Goal: Information Seeking & Learning: Learn about a topic

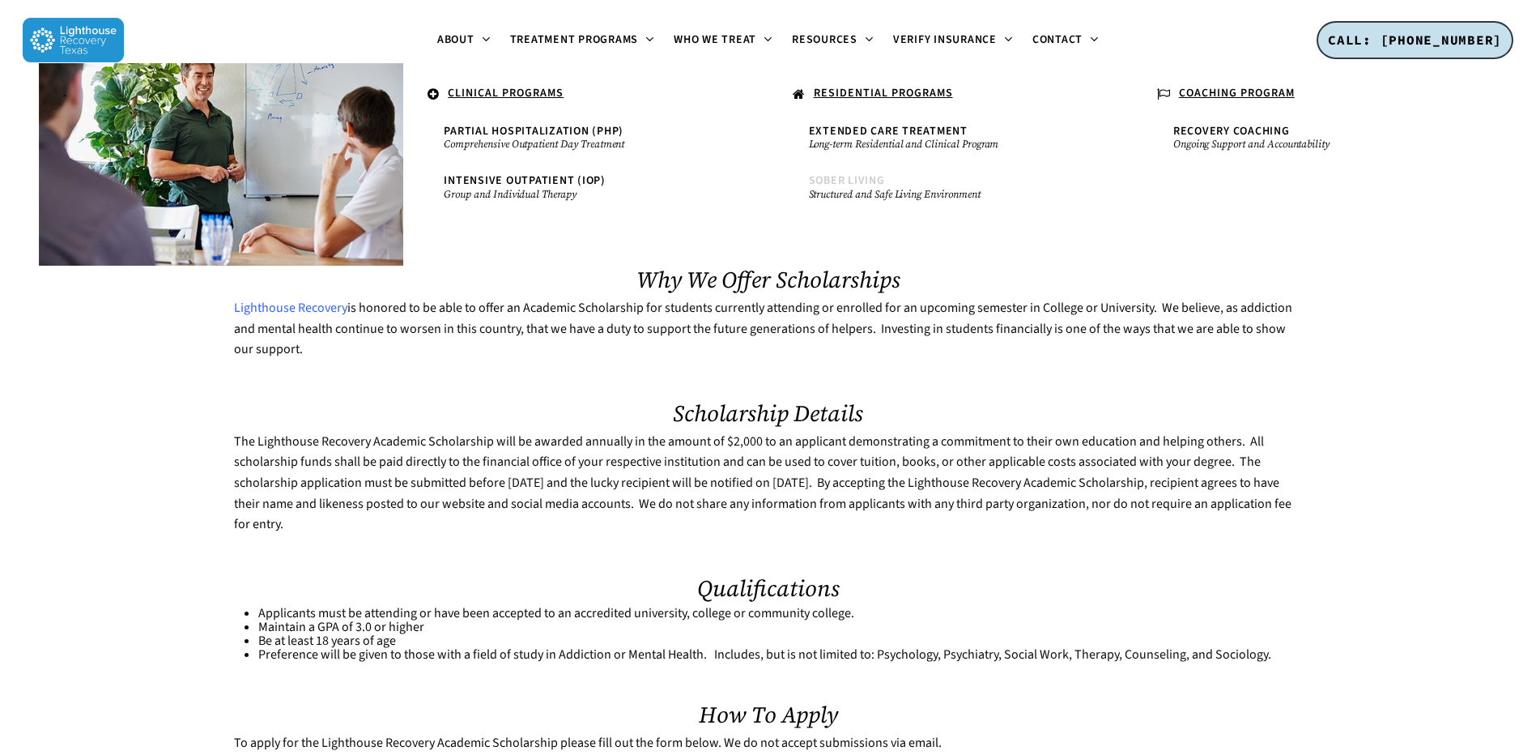
click at [860, 176] on span "Sober Living" at bounding box center [847, 180] width 76 height 16
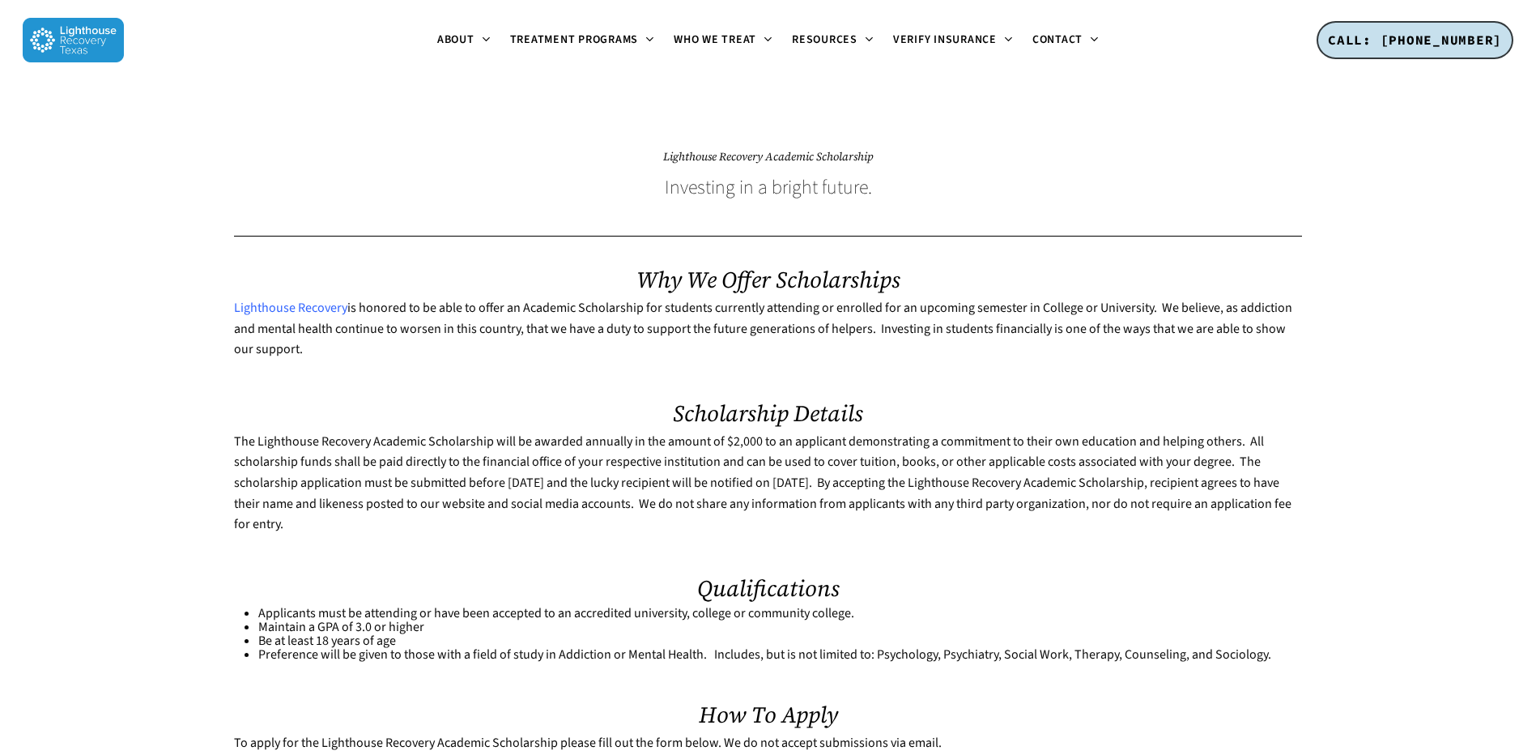
click at [109, 36] on img at bounding box center [73, 40] width 101 height 45
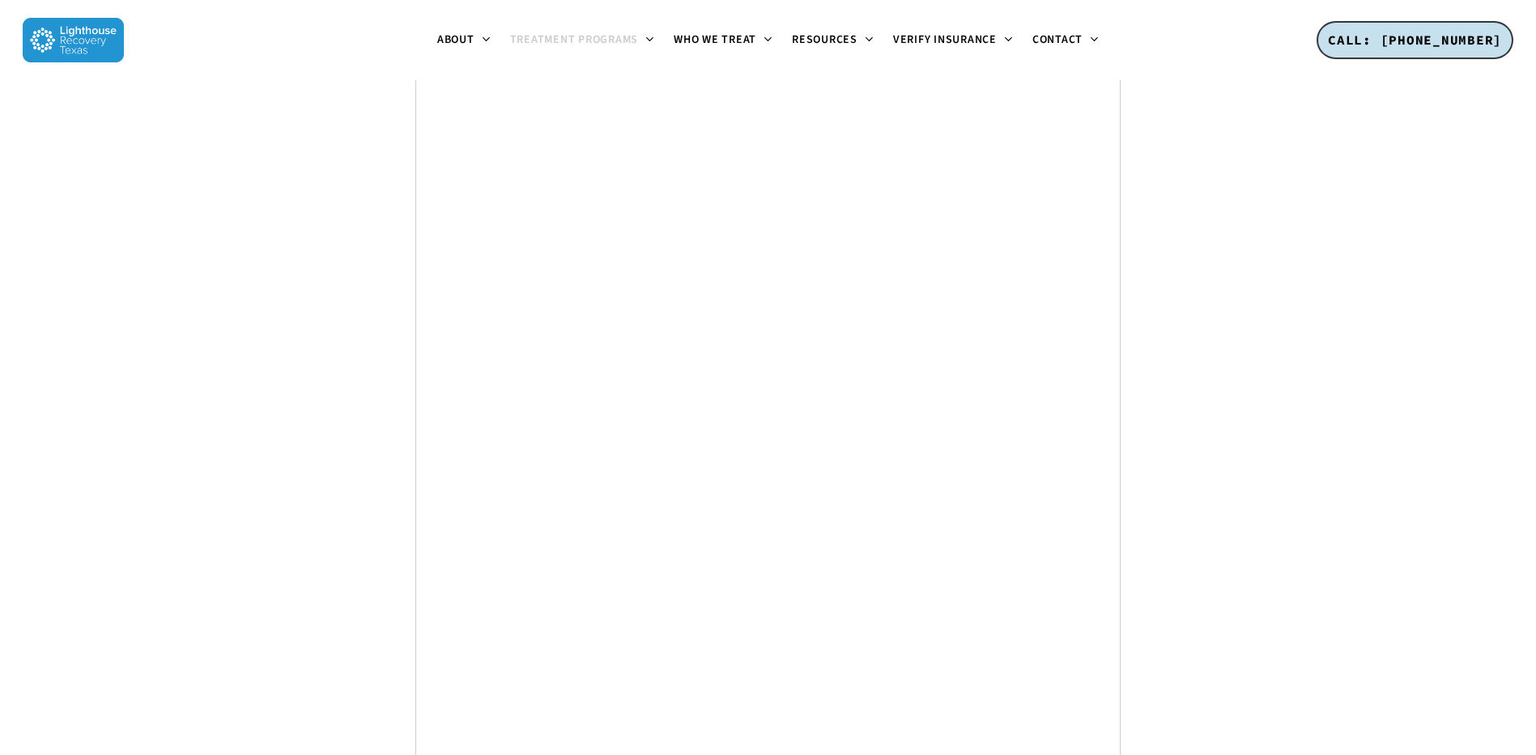
scroll to position [8193, 0]
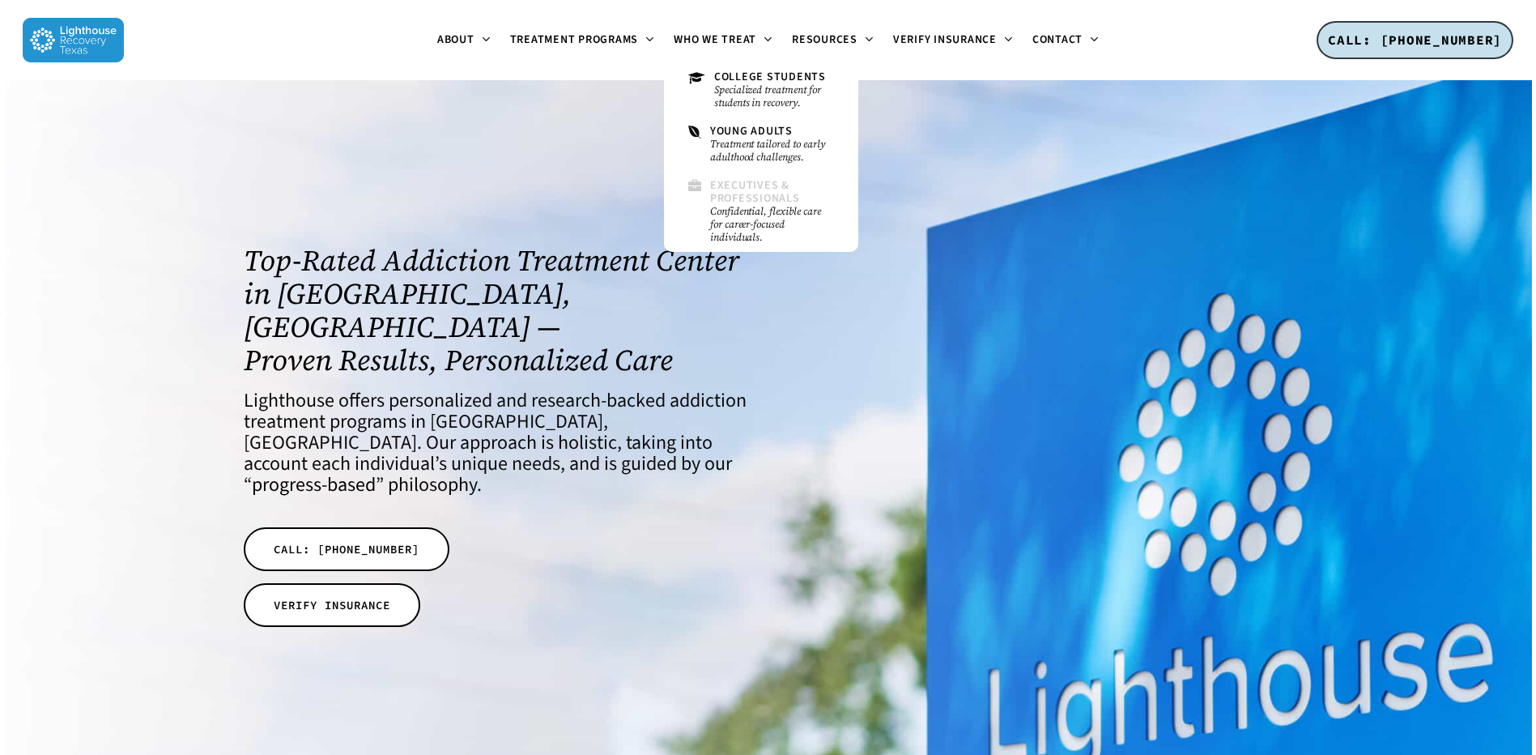
click at [748, 194] on span "Executives & Professionals" at bounding box center [755, 191] width 90 height 28
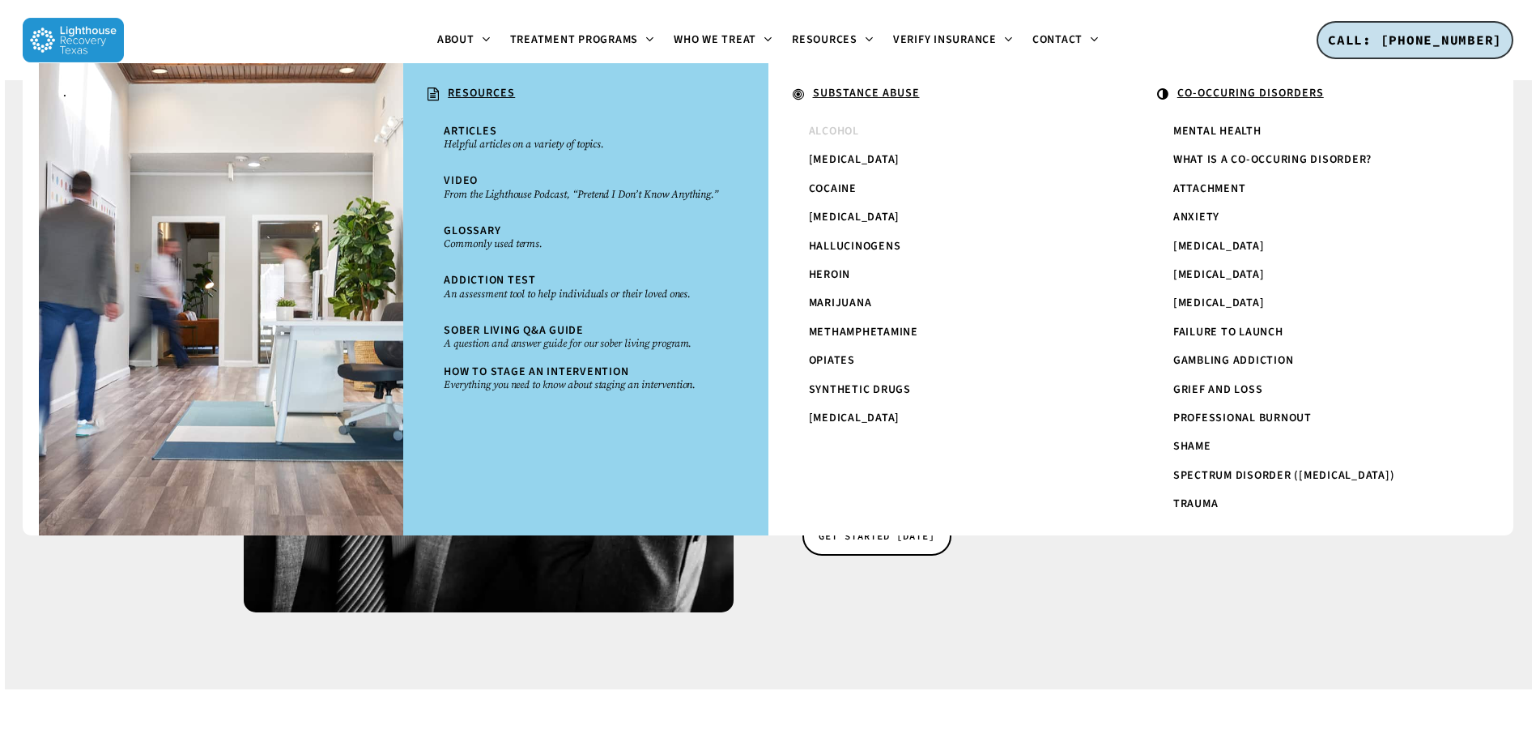
click at [831, 128] on span "Alcohol" at bounding box center [834, 131] width 50 height 16
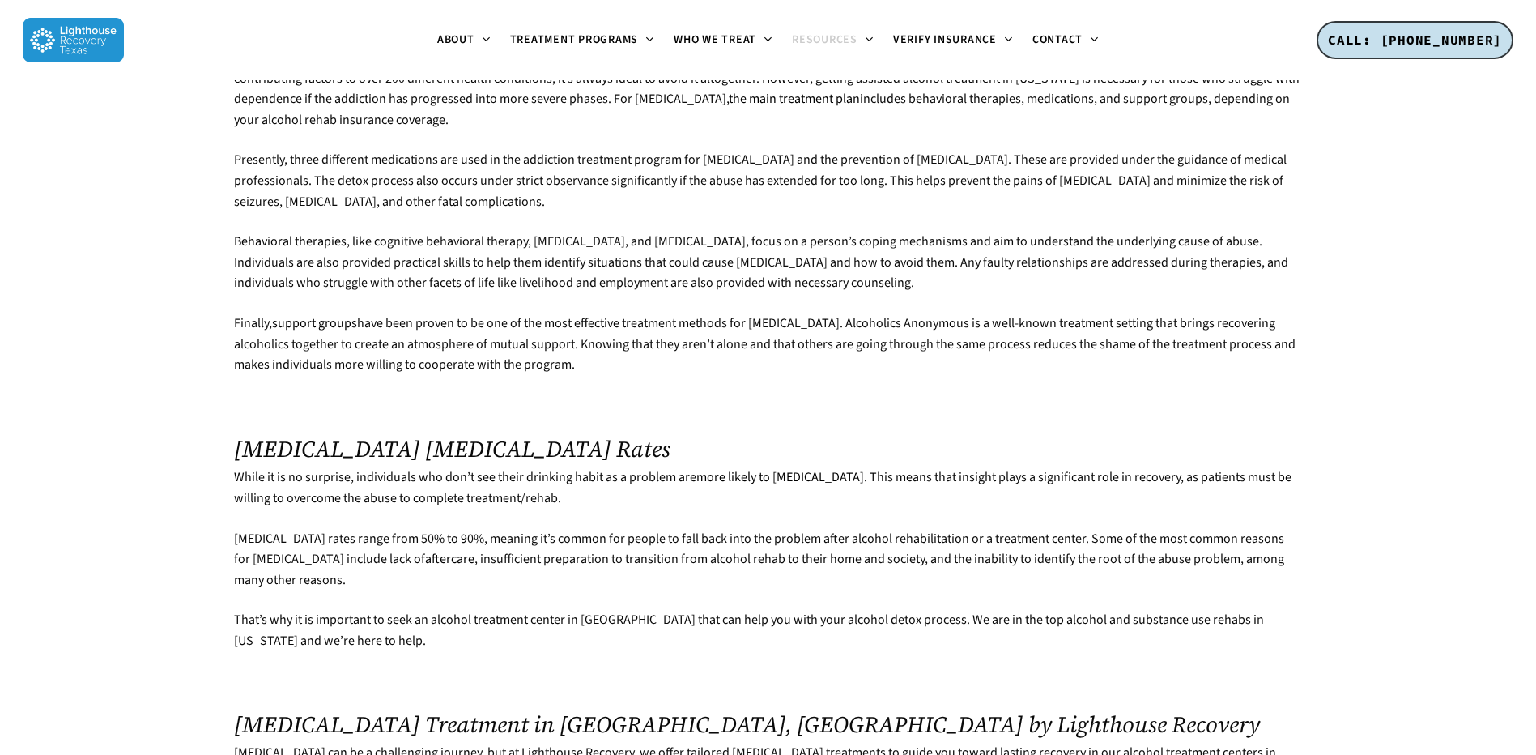
scroll to position [3806, 0]
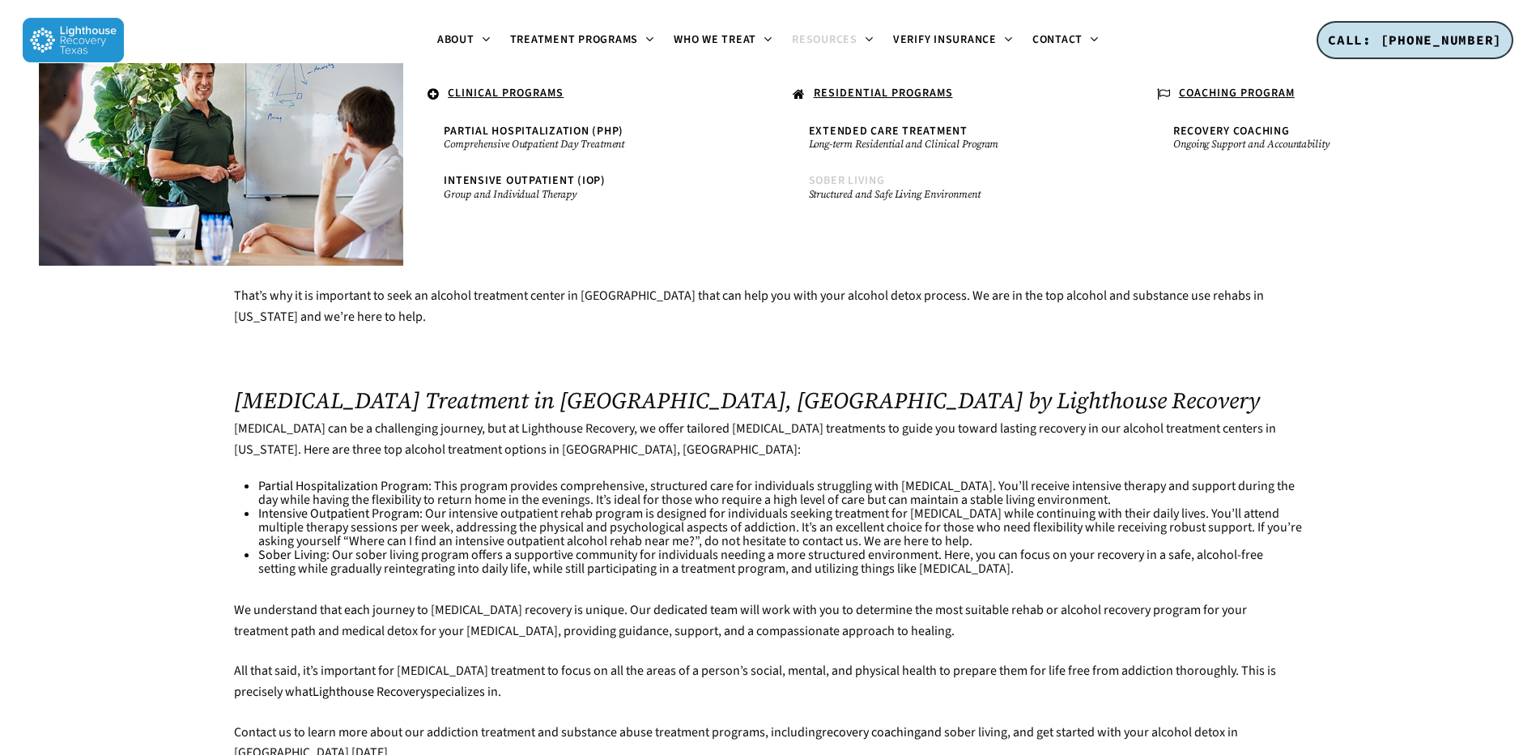
click at [852, 174] on span "Sober Living" at bounding box center [847, 180] width 76 height 16
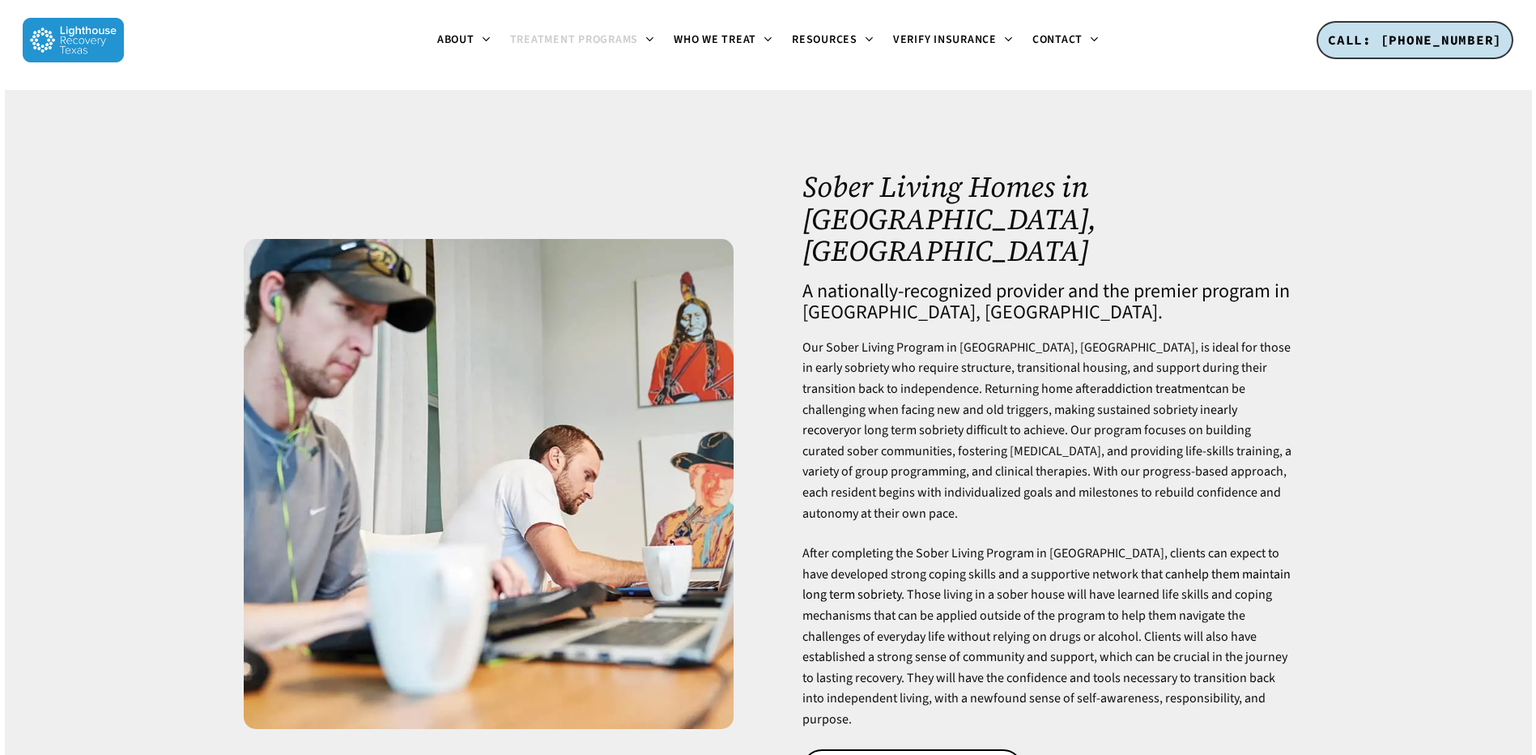
scroll to position [162, 0]
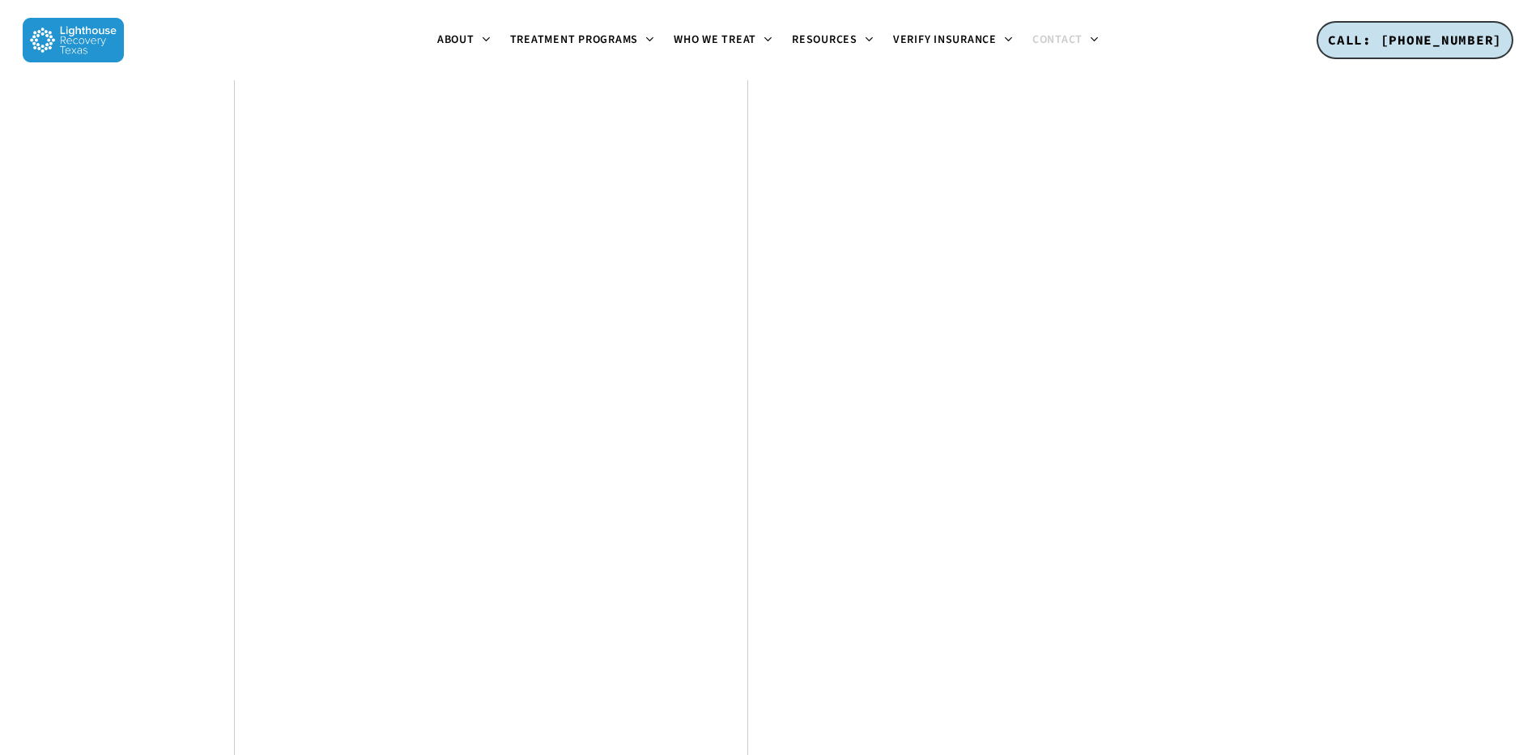
scroll to position [2010, 0]
